Goal: Communication & Community: Participate in discussion

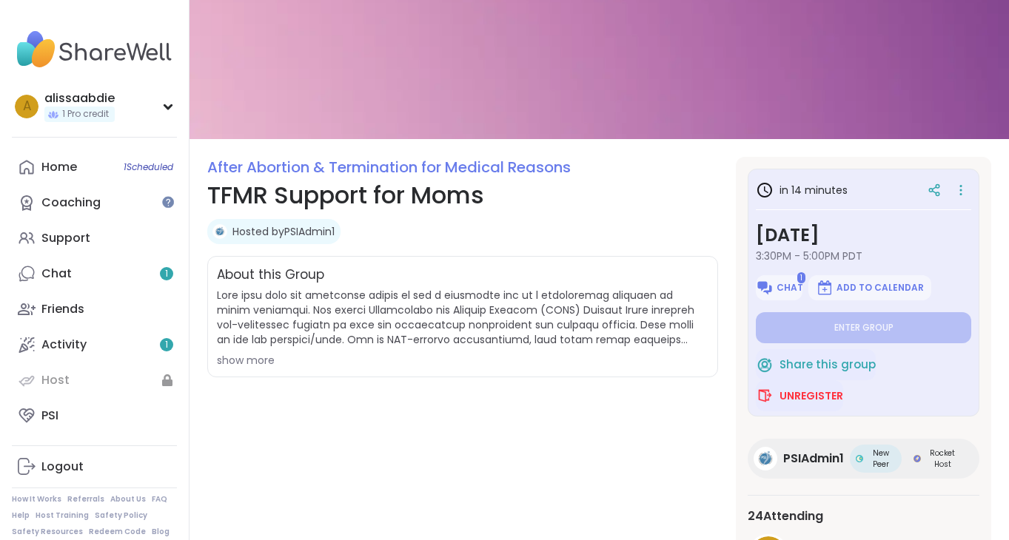
scroll to position [149, 0]
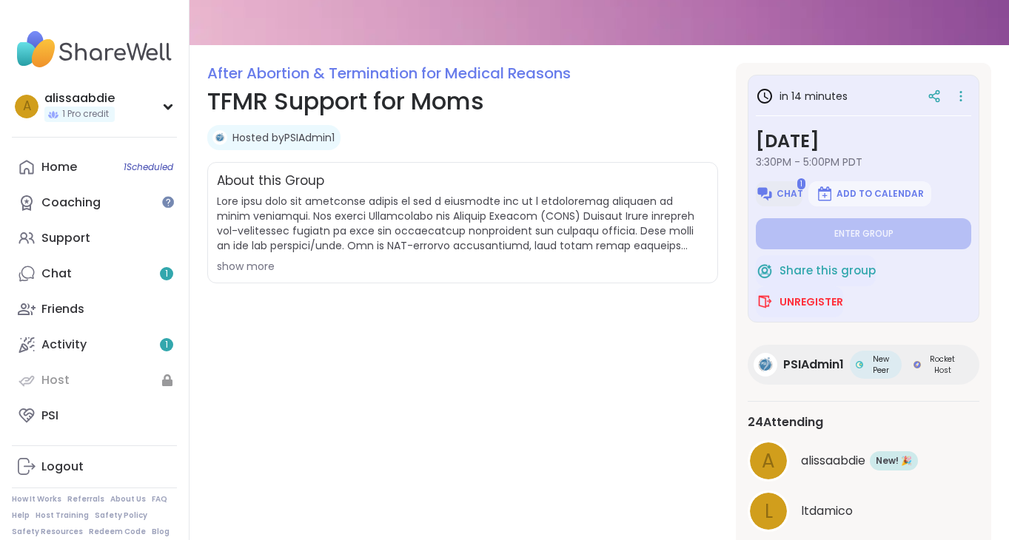
click at [792, 192] on span "Chat" at bounding box center [790, 194] width 27 height 12
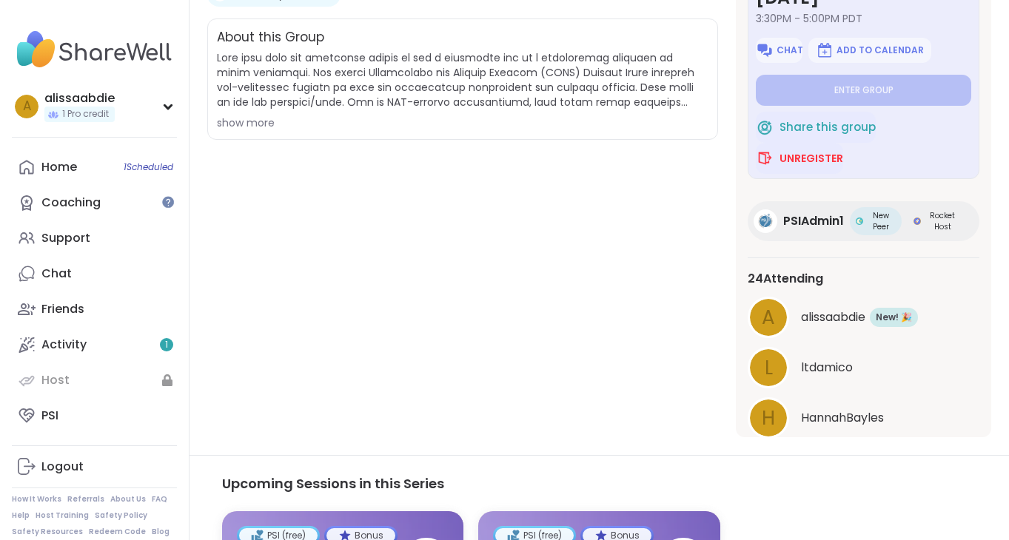
click at [258, 121] on div "show more" at bounding box center [463, 122] width 492 height 15
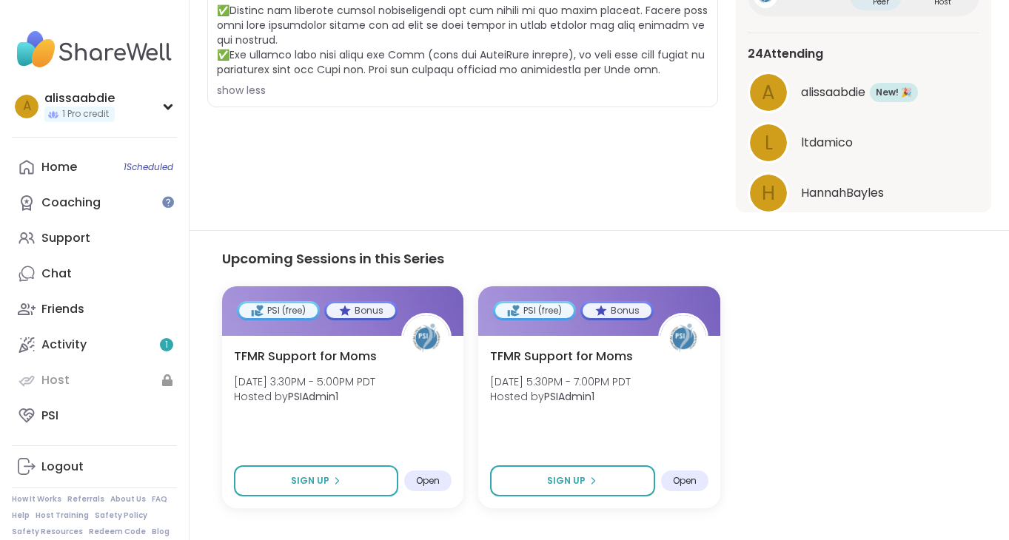
scroll to position [518, 0]
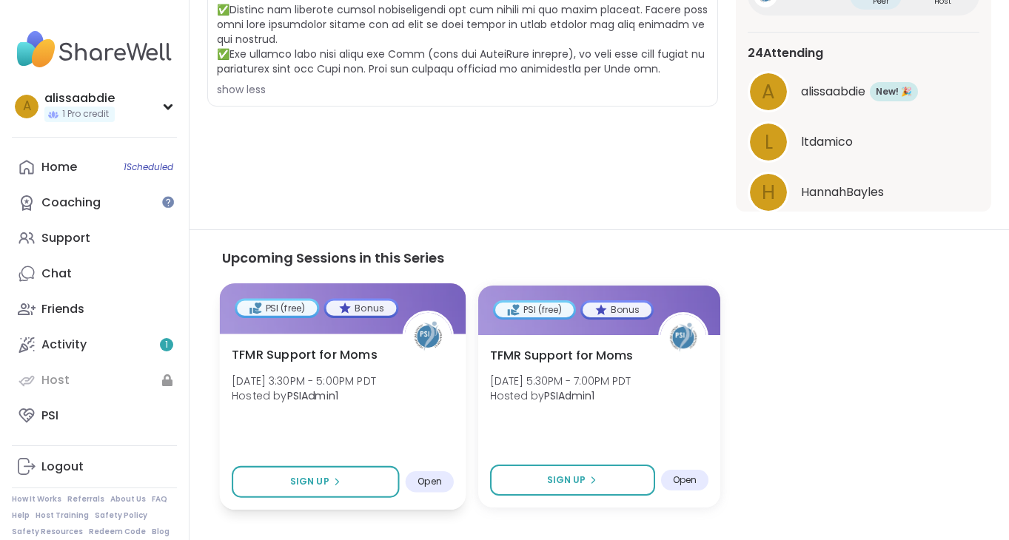
click at [415, 480] on div "Open" at bounding box center [430, 482] width 48 height 21
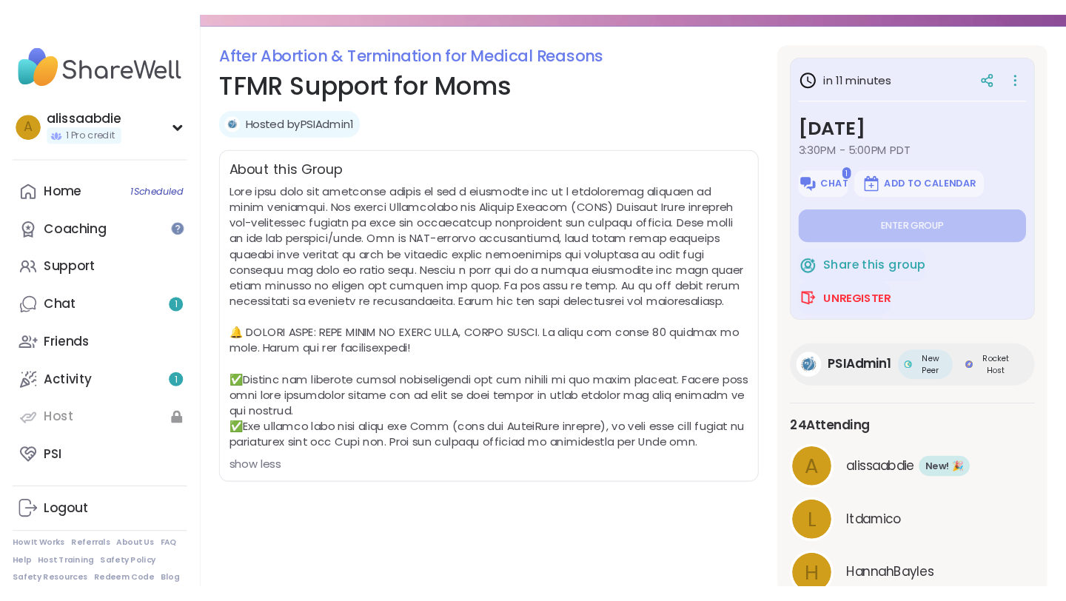
scroll to position [101, 0]
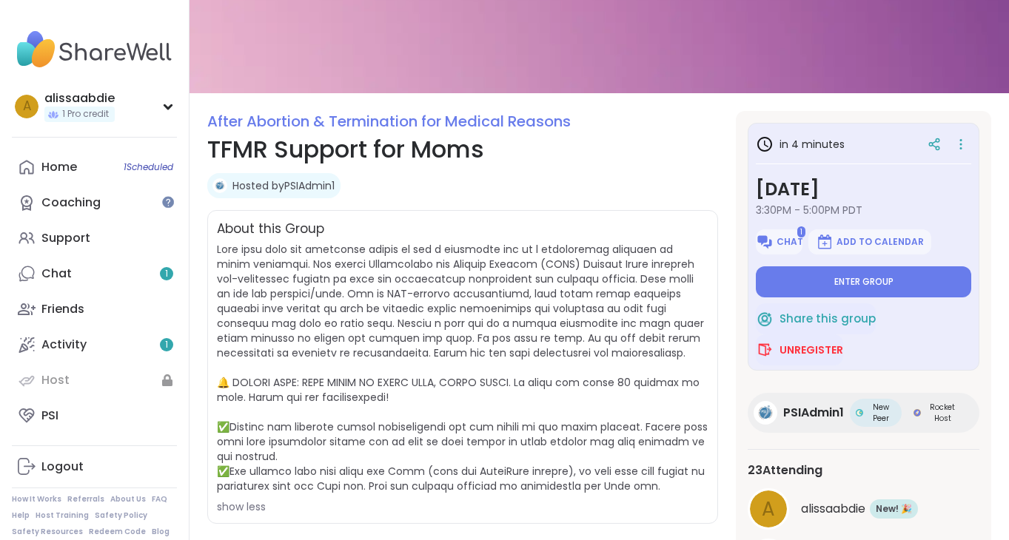
click at [860, 298] on div "in 4 minutes [DATE] 3:30PM - 5:00PM PDT 1 Chat Add to Calendar Enter group Shar…" at bounding box center [864, 247] width 232 height 248
click at [860, 286] on span "Enter group" at bounding box center [863, 282] width 59 height 12
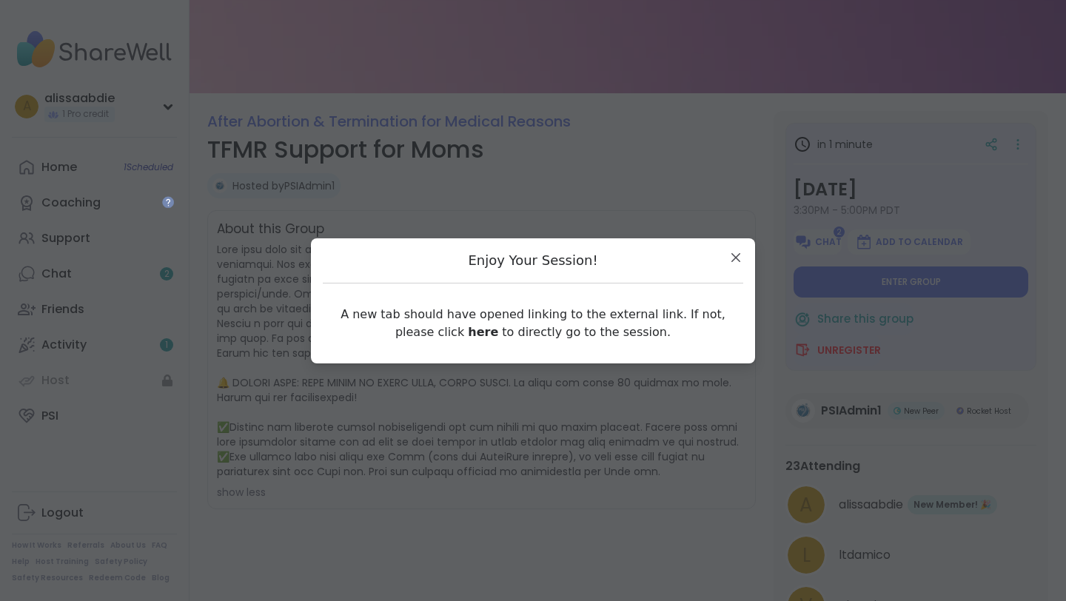
click at [646, 252] on h4 "Enjoy Your Session!" at bounding box center [533, 260] width 421 height 21
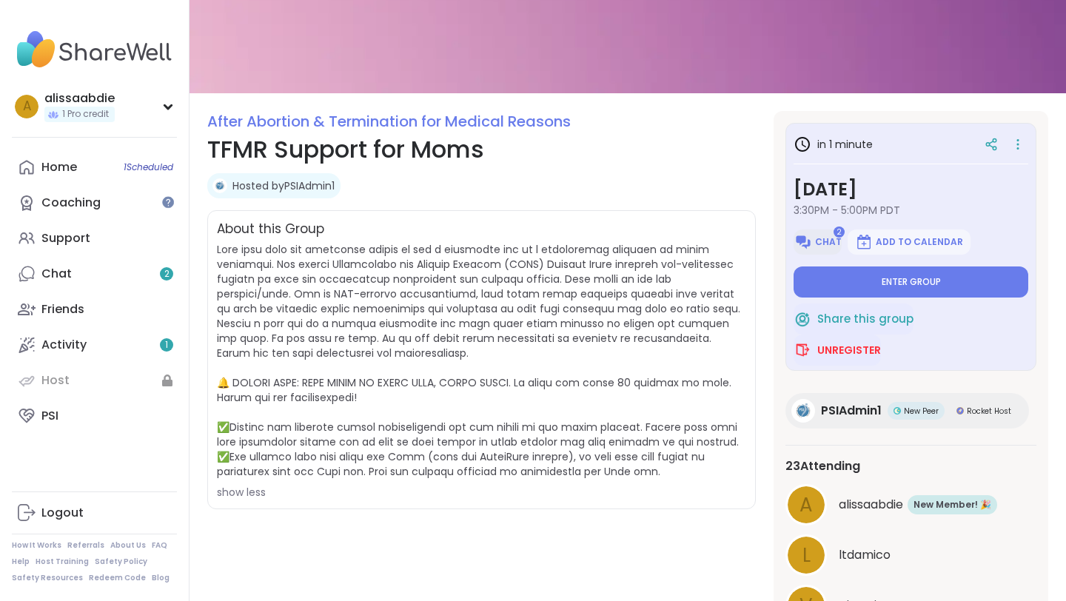
click at [828, 238] on span "Chat" at bounding box center [828, 242] width 27 height 12
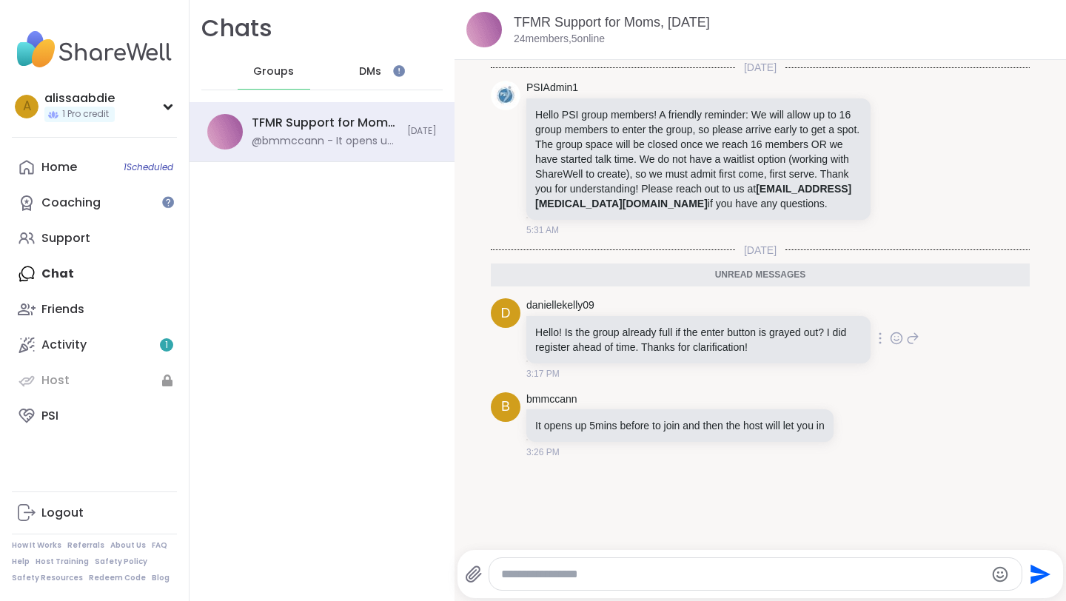
click at [930, 315] on div "d daniellekelly09 Hello! Is the group already full if the enter button is graye…" at bounding box center [760, 339] width 539 height 94
click at [1008, 207] on div "PSIAdmin1 Hello PSI group members! A friendly reminder: We will allow up to 16 …" at bounding box center [760, 159] width 539 height 168
click at [914, 154] on icon at bounding box center [912, 158] width 13 height 18
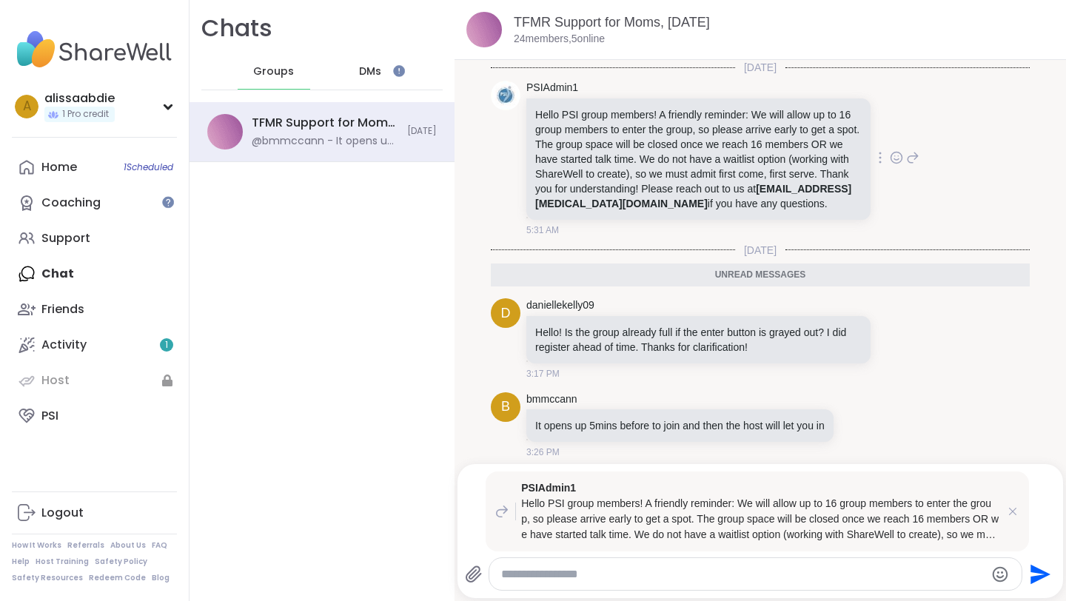
click at [951, 101] on div "PSIAdmin1 Hello PSI group members! A friendly reminder: We will allow up to 16 …" at bounding box center [760, 159] width 539 height 168
click at [1008, 515] on icon at bounding box center [1012, 511] width 15 height 15
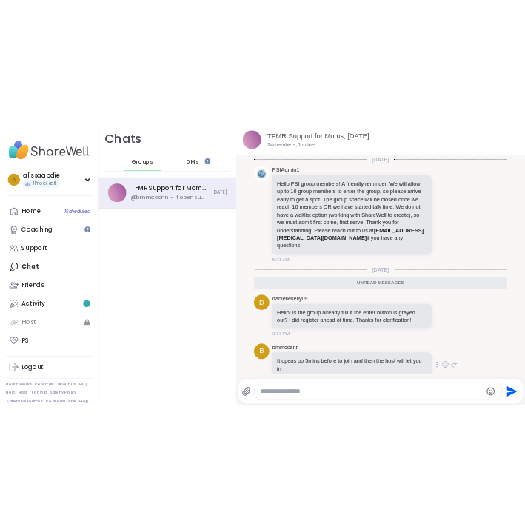
scroll to position [14, 0]
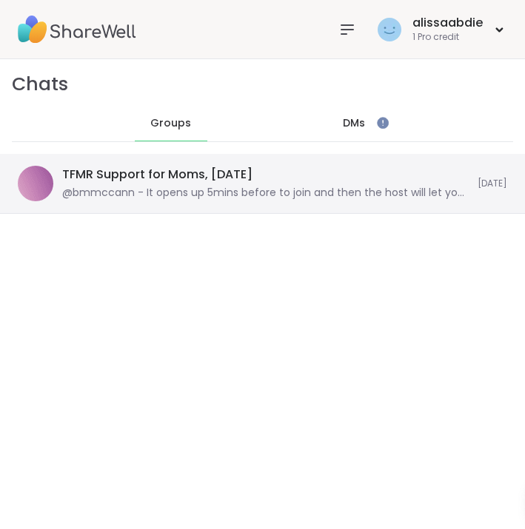
click at [135, 191] on div "@bmmccann - It opens up 5mins before to join and then the host will let you in" at bounding box center [265, 193] width 406 height 15
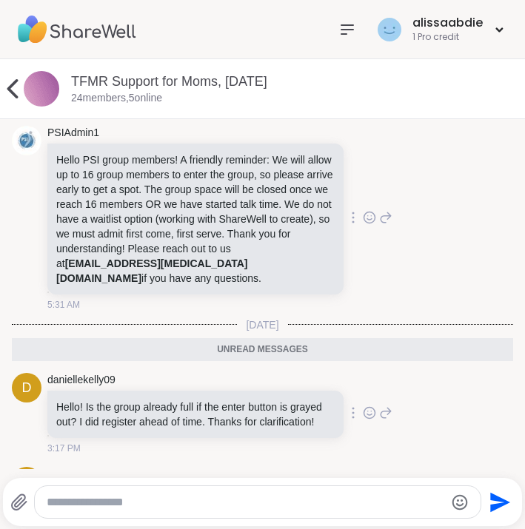
click at [10, 87] on icon at bounding box center [12, 88] width 11 height 19
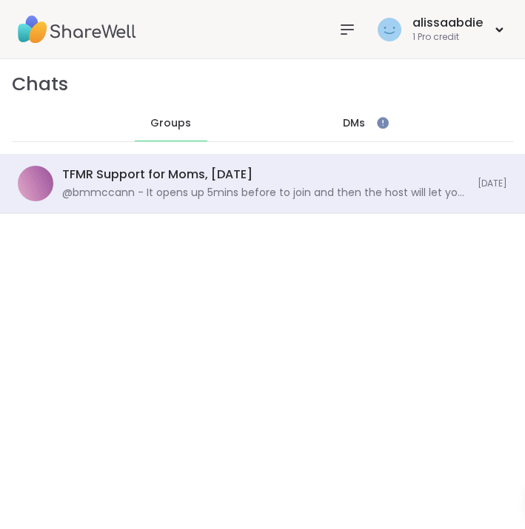
click at [333, 129] on div "DMs" at bounding box center [354, 124] width 73 height 36
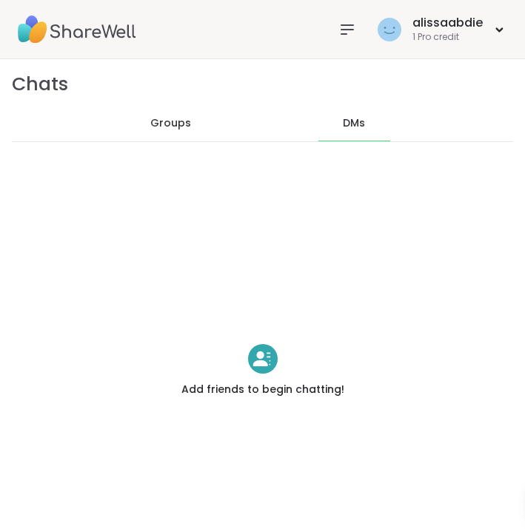
click at [201, 123] on div "Groups" at bounding box center [171, 124] width 73 height 36
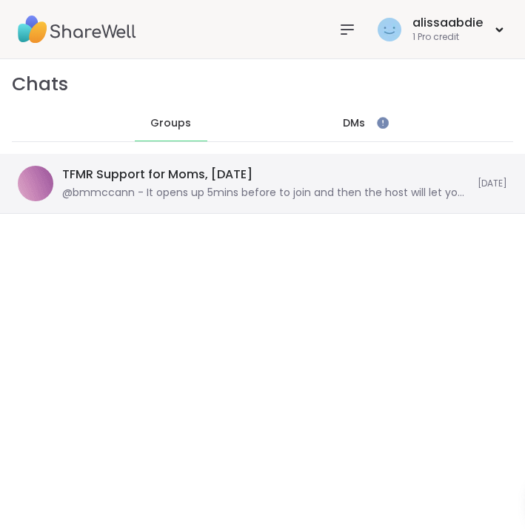
click at [169, 194] on div "@bmmccann - It opens up 5mins before to join and then the host will let you in" at bounding box center [265, 193] width 406 height 15
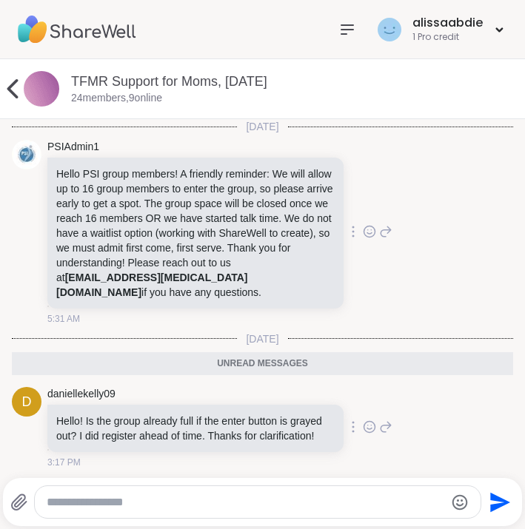
scroll to position [99, 0]
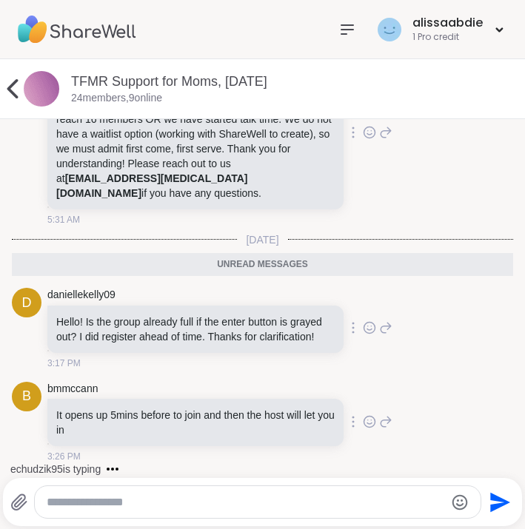
click at [235, 506] on textarea "Type your message" at bounding box center [246, 502] width 398 height 15
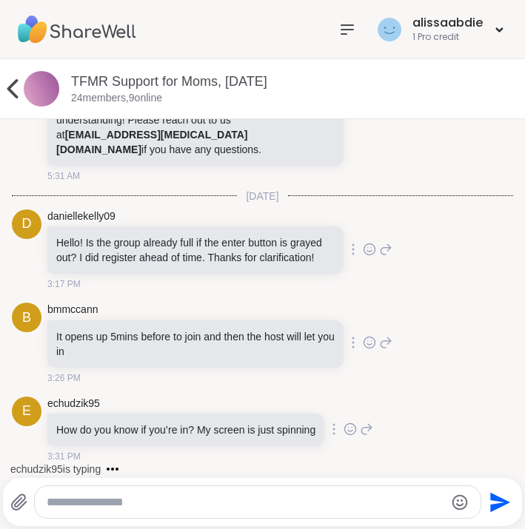
scroll to position [143, 0]
type textarea "*"
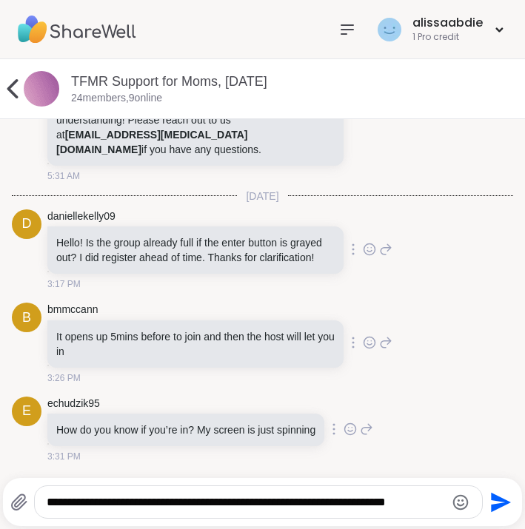
scroll to position [153, 0]
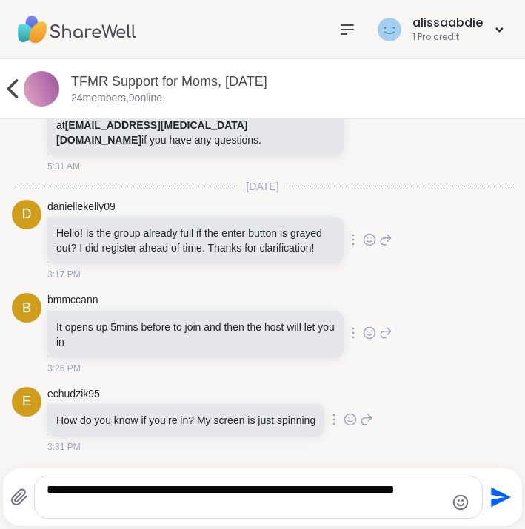
type textarea "**********"
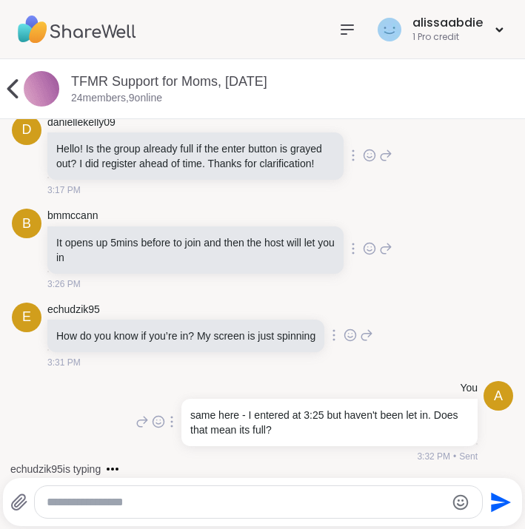
scroll to position [315, 0]
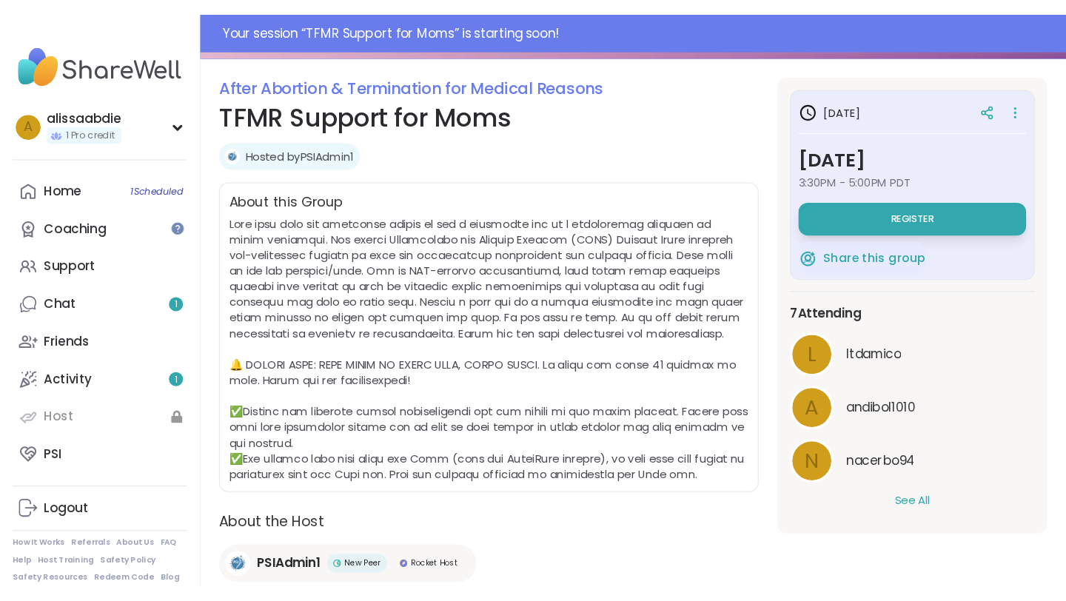
scroll to position [186, 0]
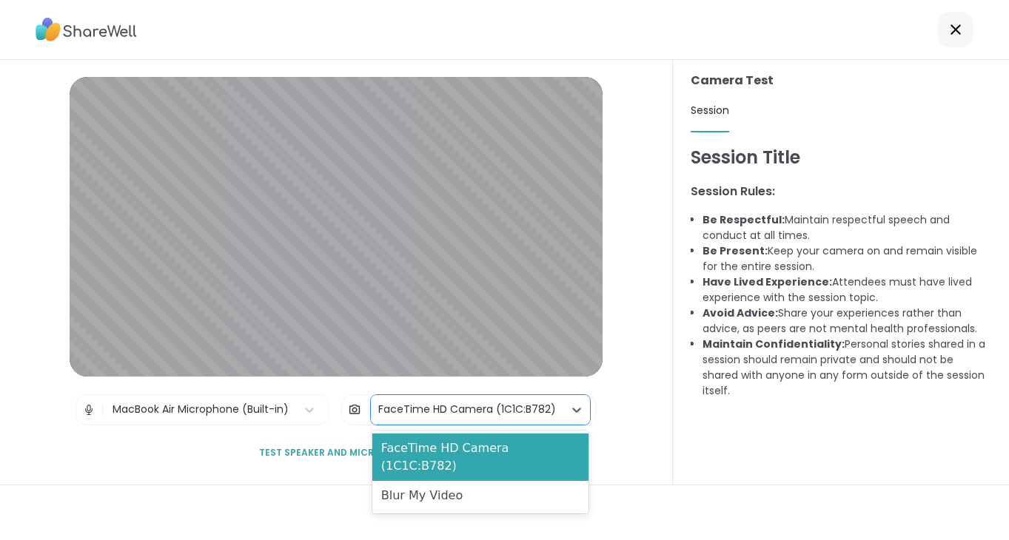
click at [469, 411] on div "FaceTime HD Camera (1C1C:B782)" at bounding box center [467, 410] width 178 height 16
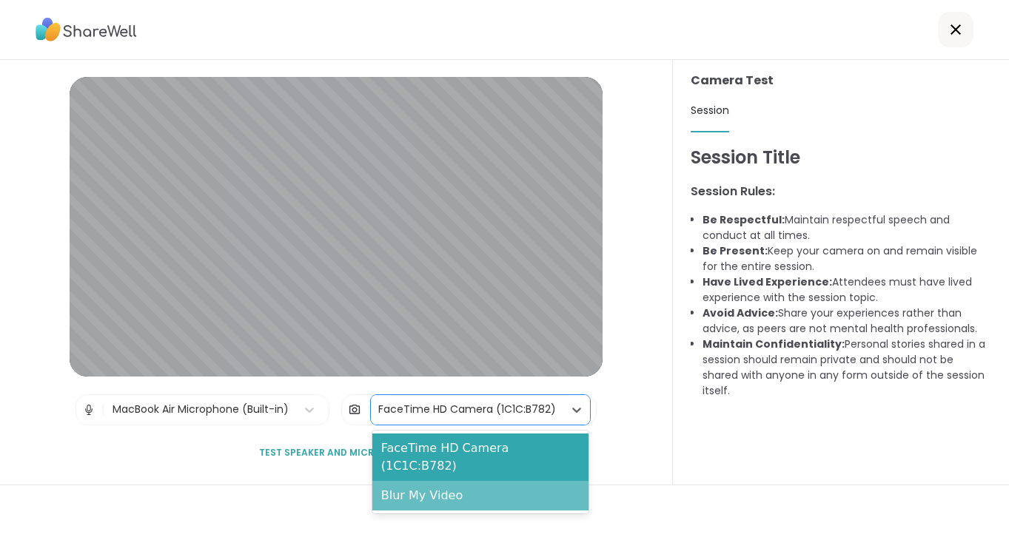
click at [489, 481] on div "Blur My Video" at bounding box center [480, 496] width 216 height 30
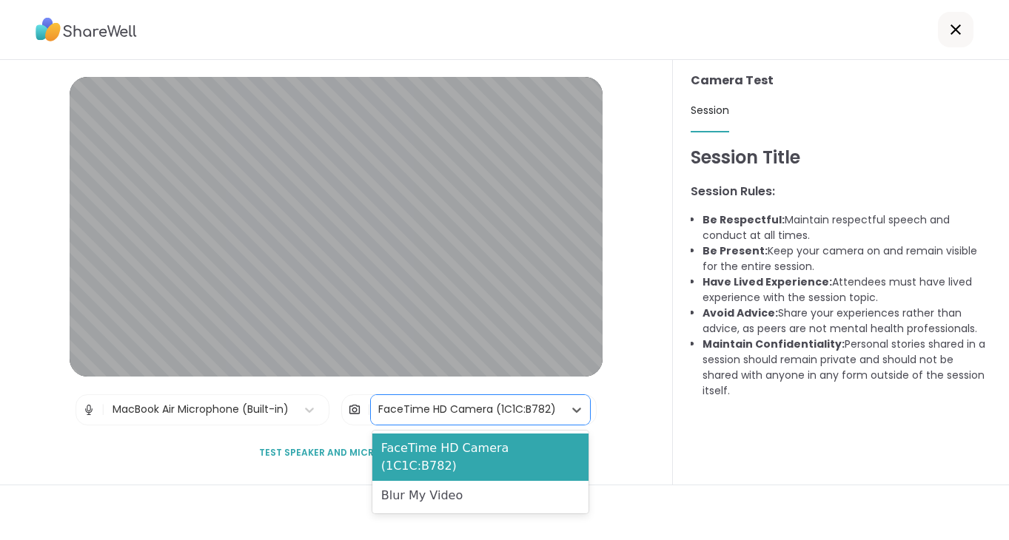
click at [484, 415] on div "FaceTime HD Camera (1C1C:B782)" at bounding box center [467, 410] width 178 height 16
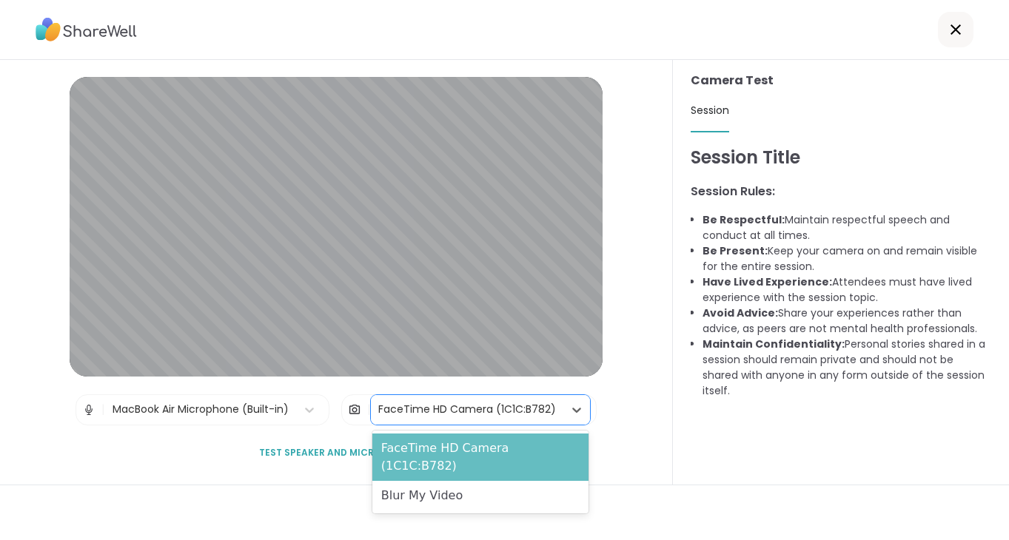
click at [443, 450] on div "FaceTime HD Camera (1C1C:B782)" at bounding box center [480, 457] width 216 height 47
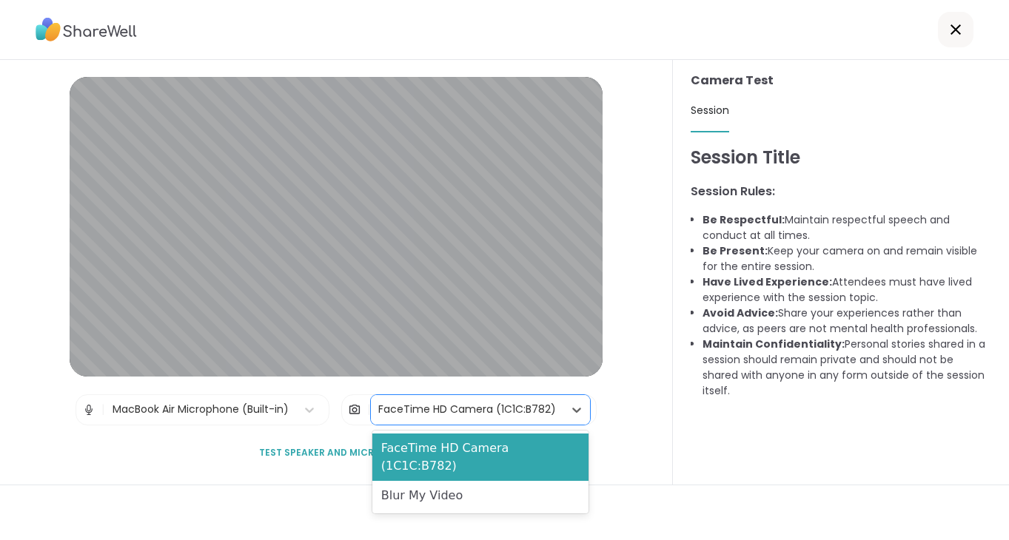
click at [464, 415] on div "FaceTime HD Camera (1C1C:B782)" at bounding box center [467, 410] width 178 height 16
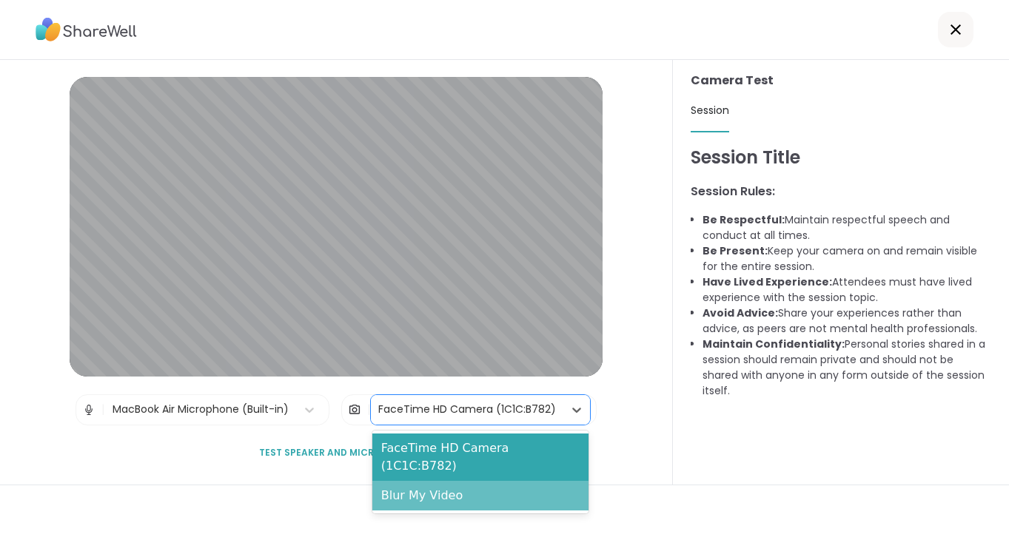
click at [455, 483] on div "Blur My Video" at bounding box center [480, 496] width 216 height 30
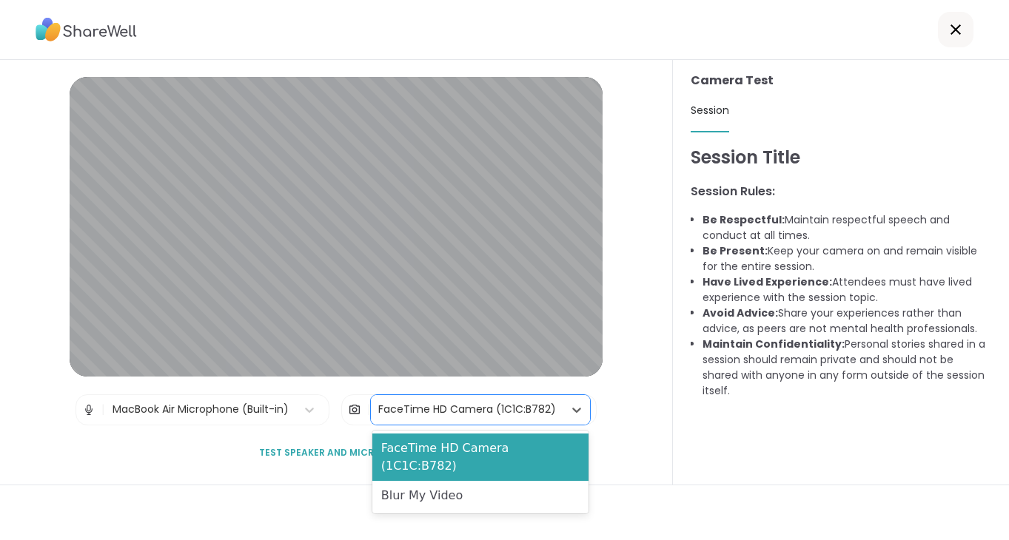
click at [476, 415] on div "FaceTime HD Camera (1C1C:B782)" at bounding box center [467, 410] width 178 height 16
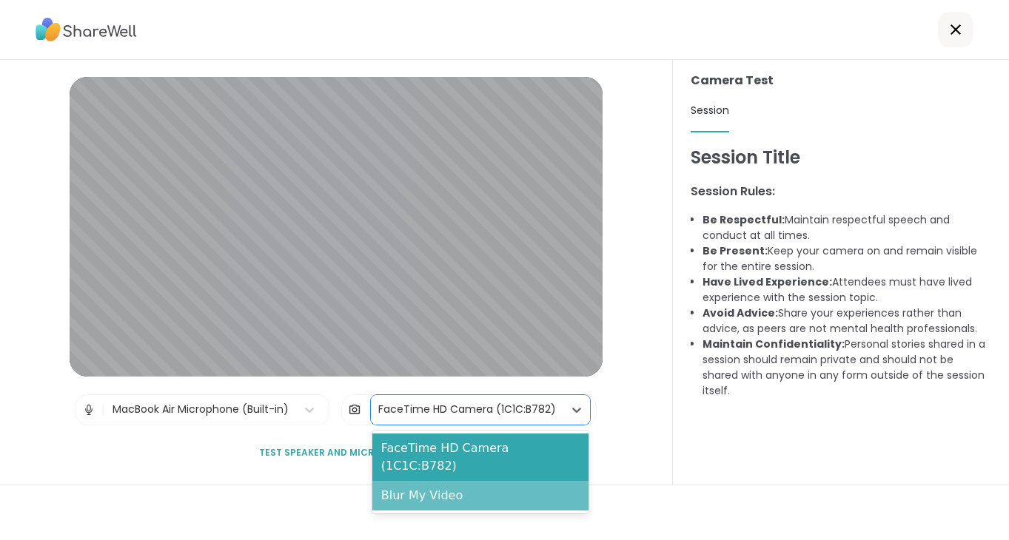
click at [448, 481] on div "Blur My Video" at bounding box center [480, 496] width 216 height 30
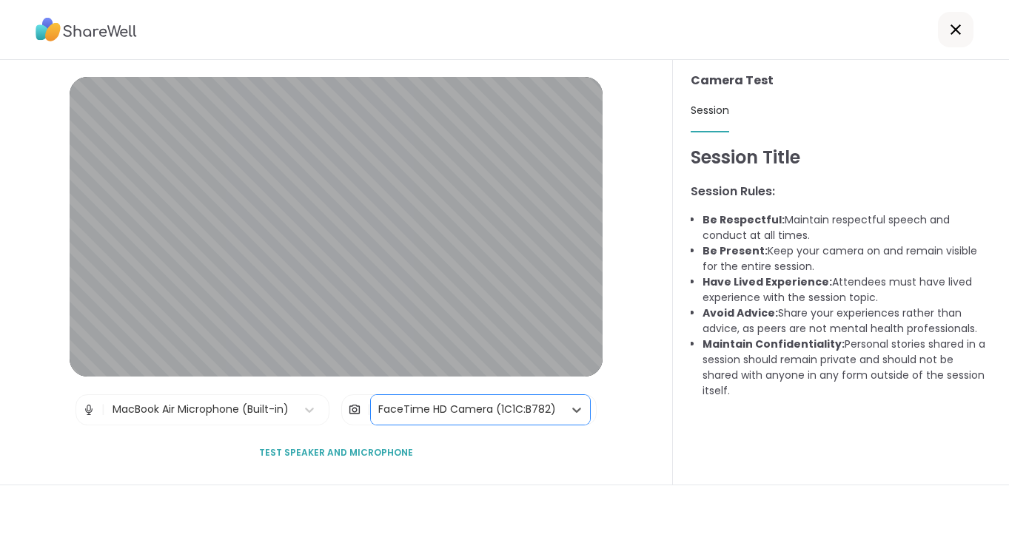
click at [330, 451] on span "Test speaker and microphone" at bounding box center [336, 452] width 154 height 13
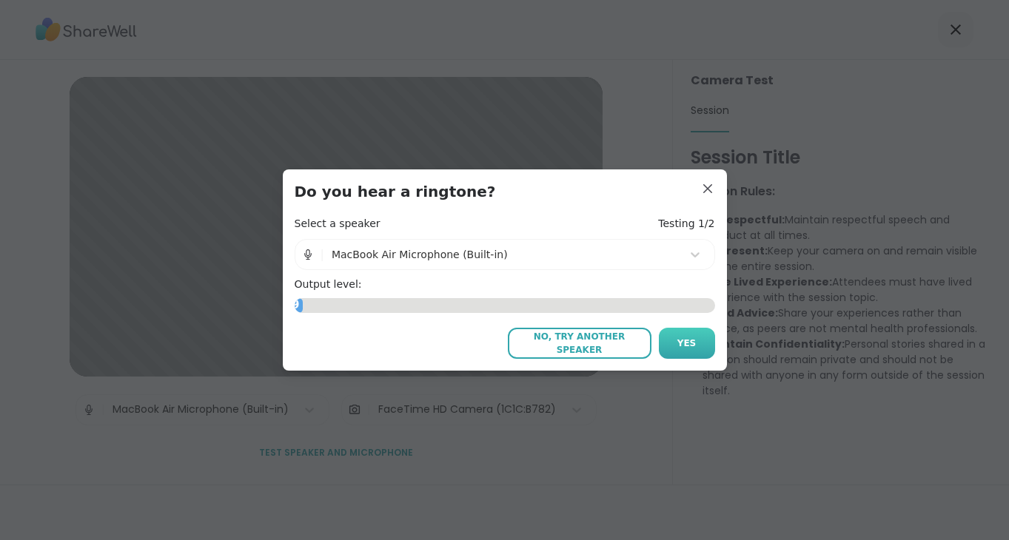
click at [677, 346] on button "Yes" at bounding box center [687, 343] width 56 height 31
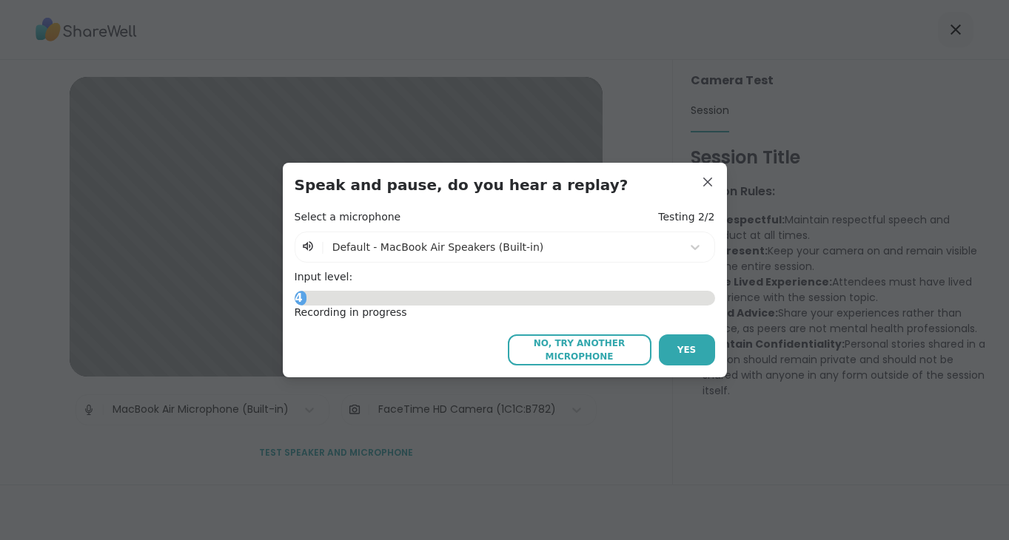
click at [677, 346] on button "Yes" at bounding box center [687, 350] width 56 height 31
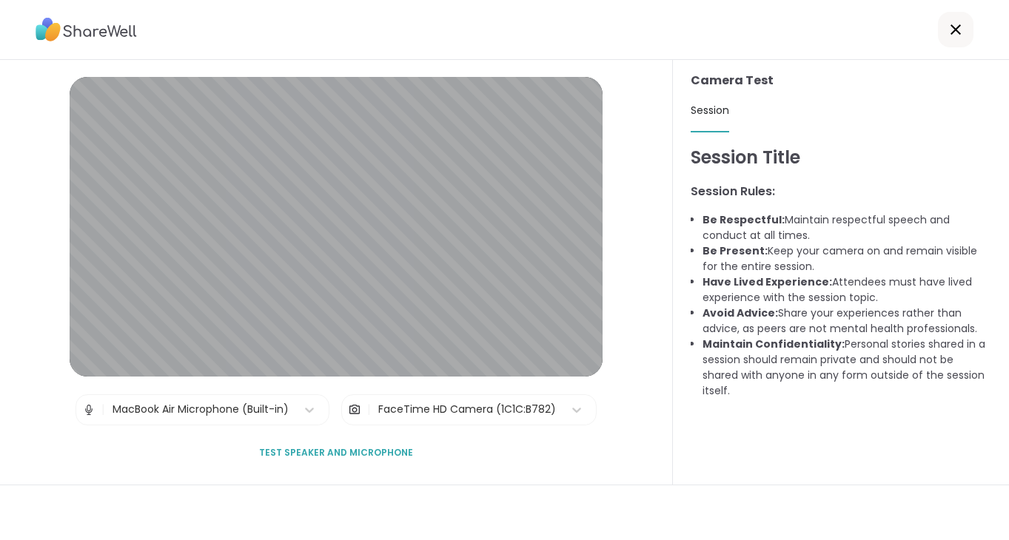
click at [954, 38] on div at bounding box center [956, 30] width 36 height 36
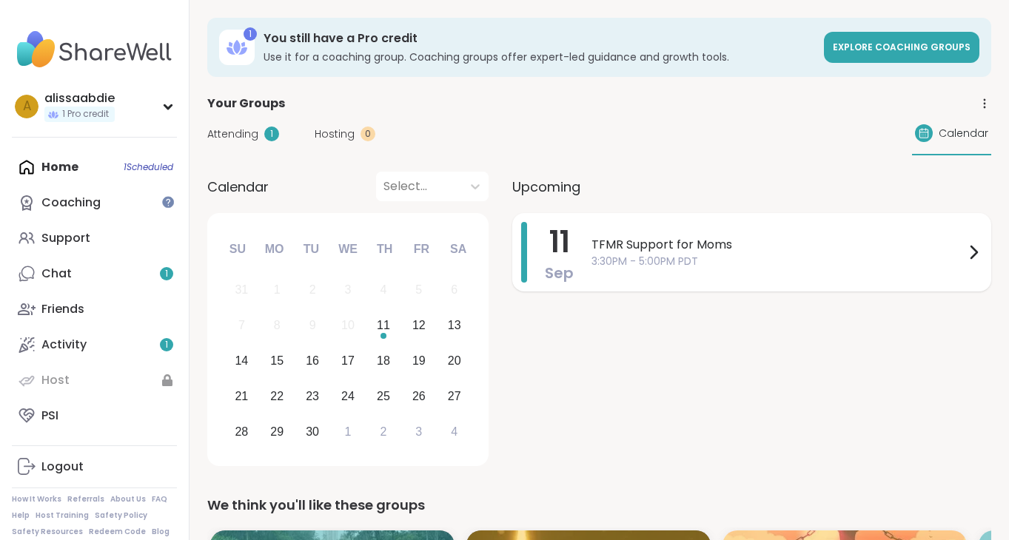
click at [717, 249] on span "TFMR Support for Moms" at bounding box center [778, 245] width 373 height 18
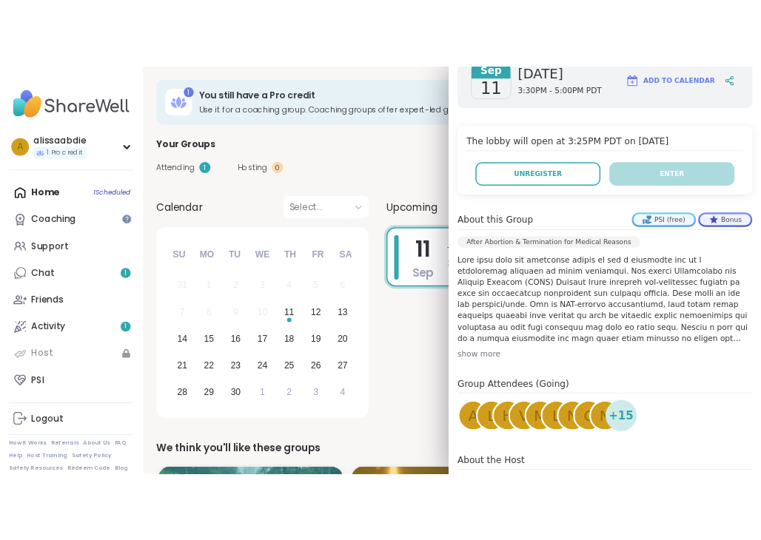
scroll to position [314, 0]
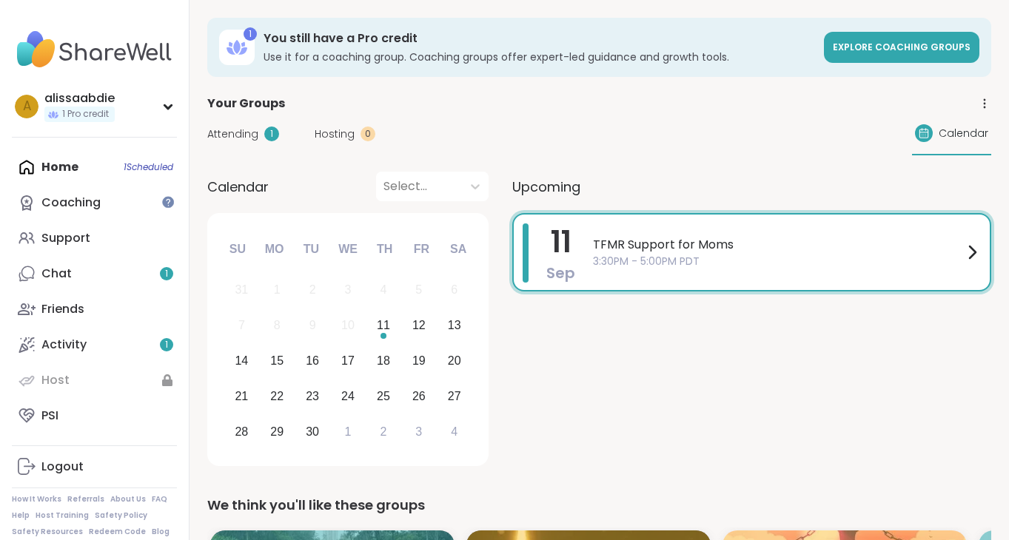
click at [482, 106] on div "Your Groups" at bounding box center [599, 104] width 784 height 18
